Goal: Task Accomplishment & Management: Manage account settings

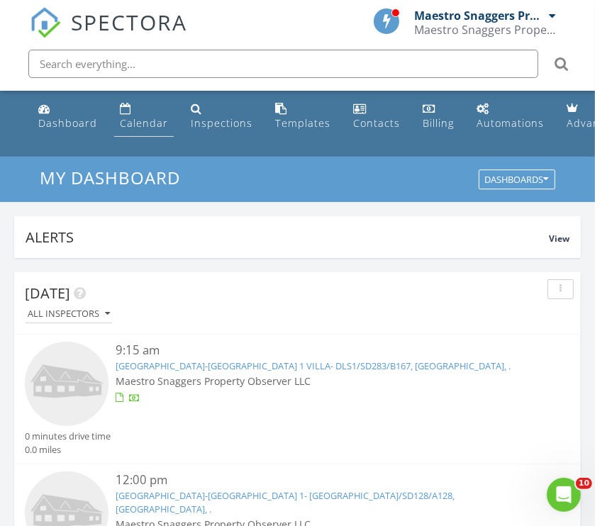
click at [138, 116] on div "Calendar" at bounding box center [144, 122] width 48 height 13
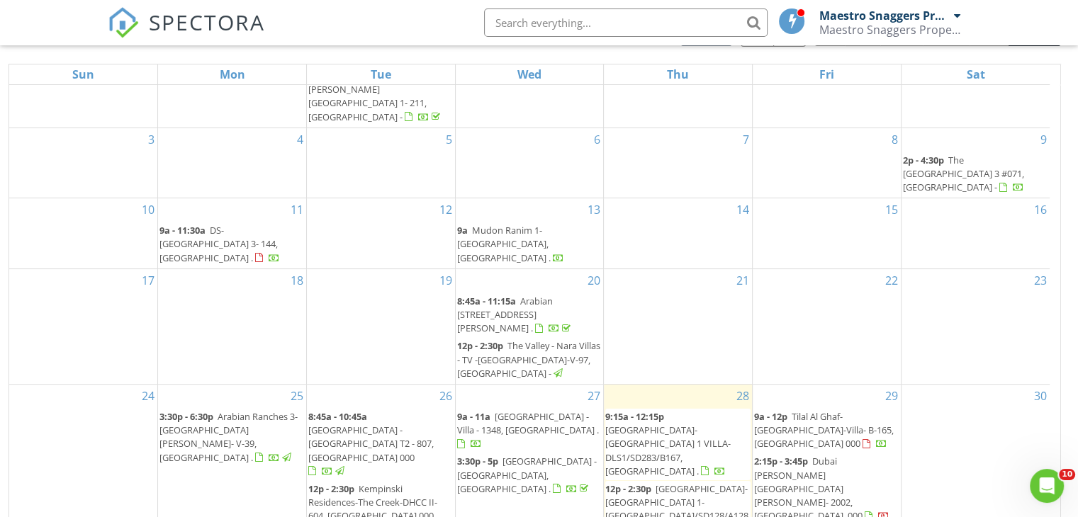
scroll to position [203, 0]
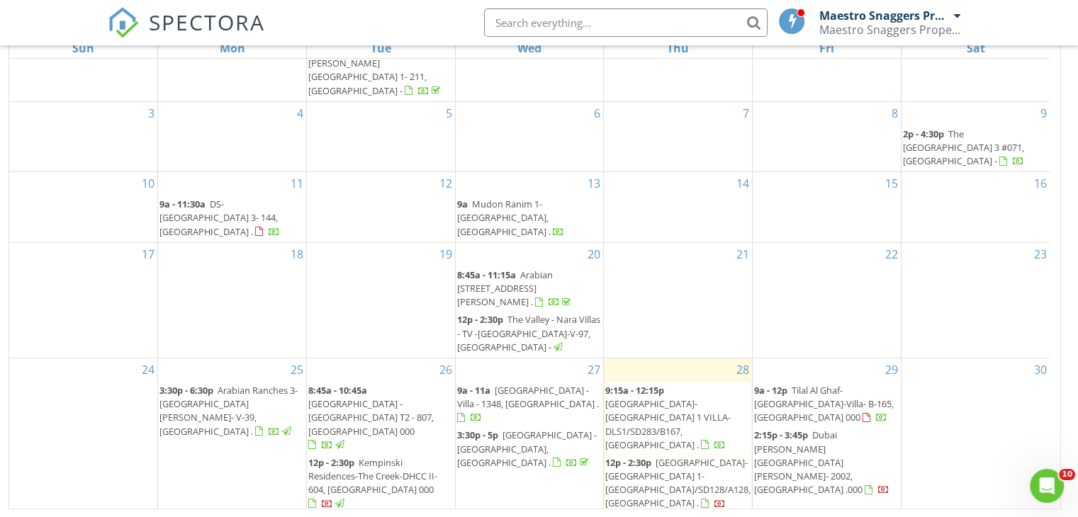
click at [511, 384] on span "NAS Gardens - Villa - 1348, Dubai ." at bounding box center [528, 397] width 142 height 26
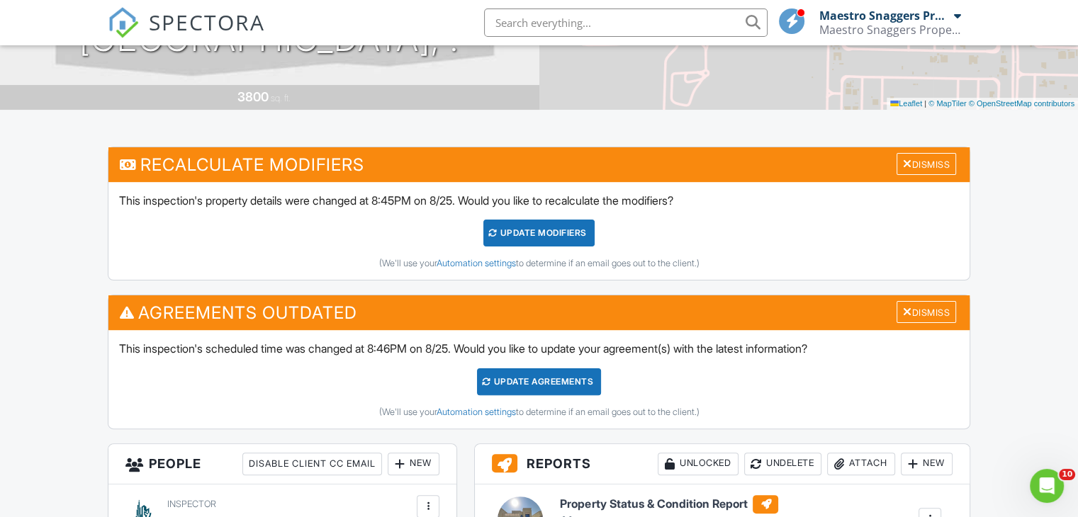
scroll to position [567, 0]
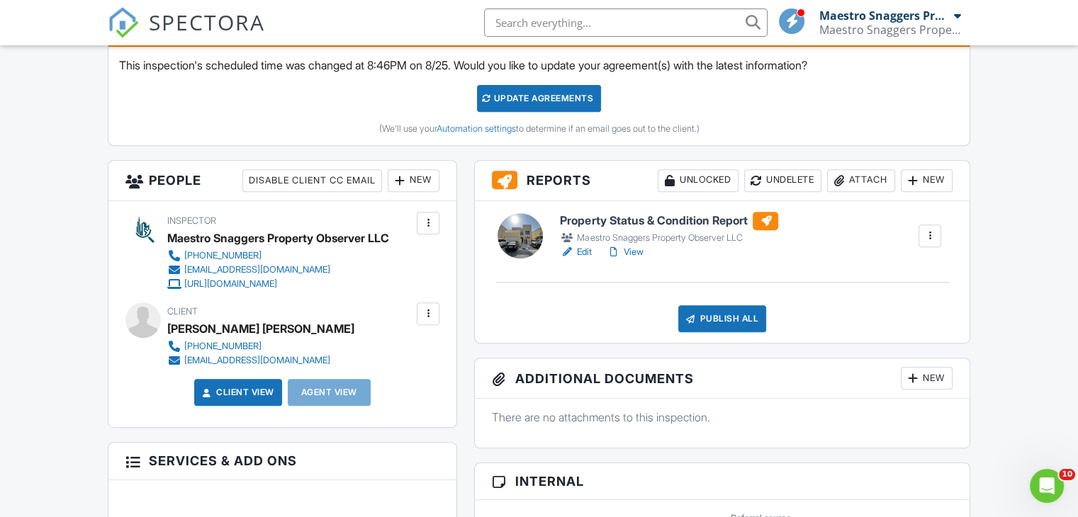
click at [524, 242] on div at bounding box center [520, 235] width 45 height 45
click at [638, 252] on link "View" at bounding box center [624, 252] width 37 height 14
